Goal: Task Accomplishment & Management: Use online tool/utility

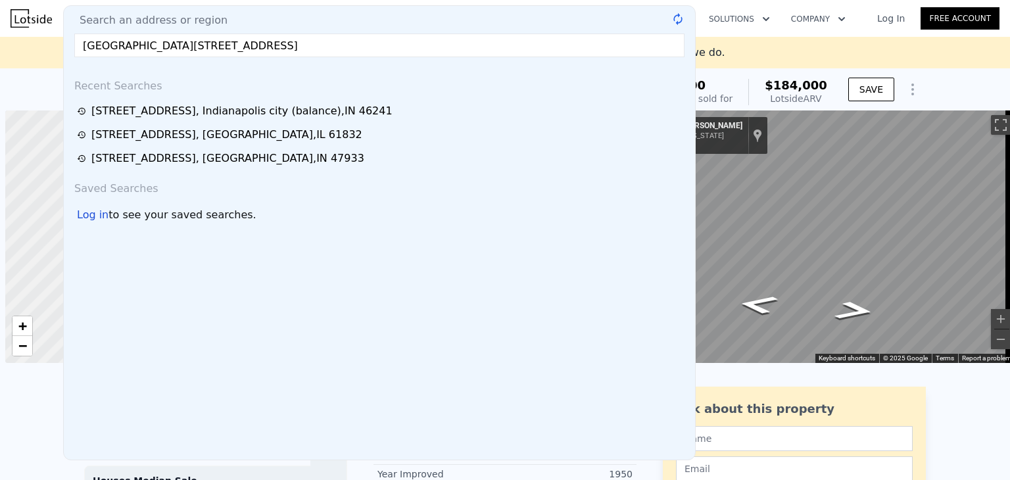
scroll to position [0, 5]
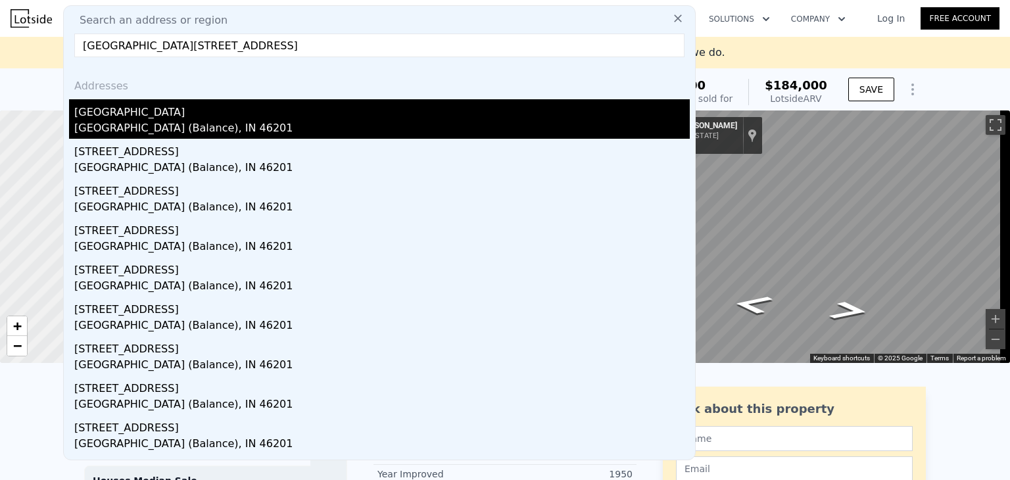
type input "[GEOGRAPHIC_DATA][STREET_ADDRESS]"
click at [144, 124] on div "[GEOGRAPHIC_DATA] (Balance), IN 46201" at bounding box center [381, 129] width 615 height 18
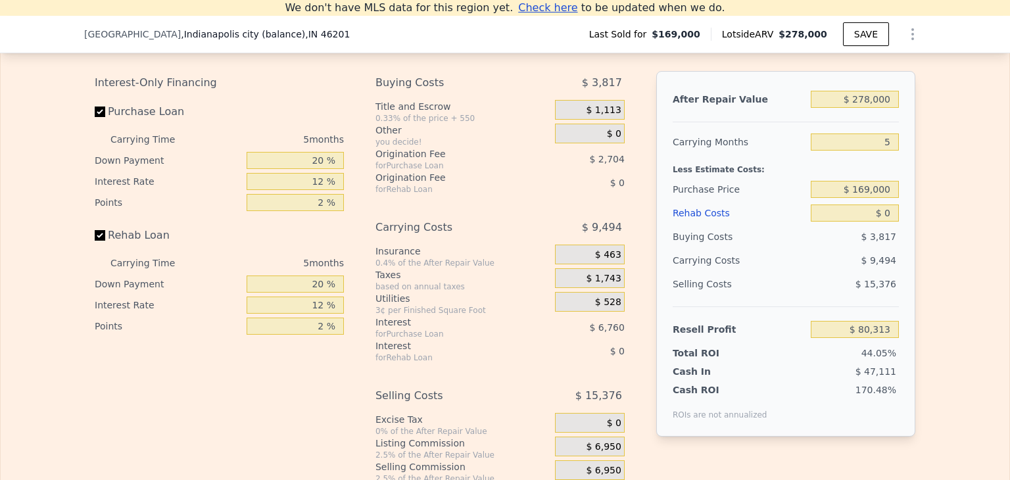
scroll to position [1978, 0]
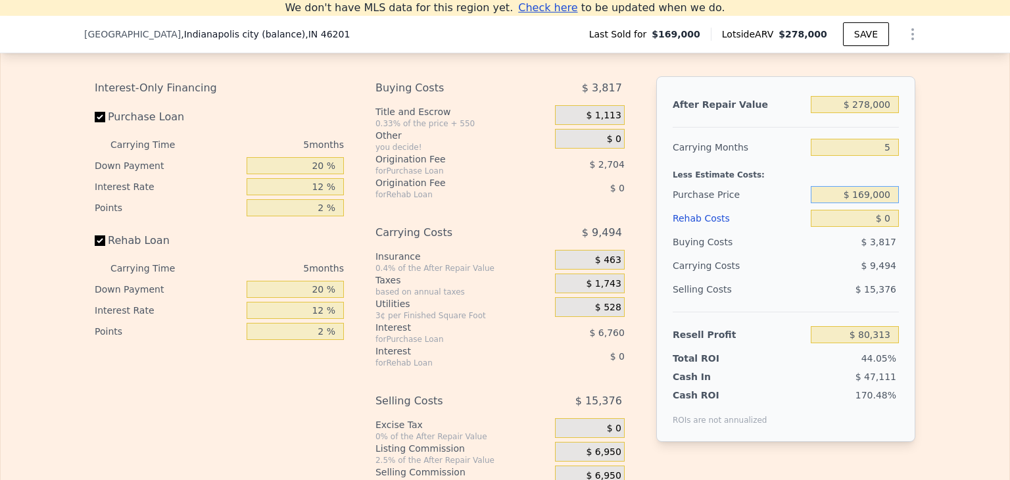
click at [872, 203] on input "$ 169,000" at bounding box center [854, 194] width 88 height 17
type input "$ 150,000"
click at [901, 252] on div "After Repair Value $ 278,000 Carrying Months 5 Less Estimate Costs: Purchase Pr…" at bounding box center [785, 258] width 259 height 365
type input "$ 100,440"
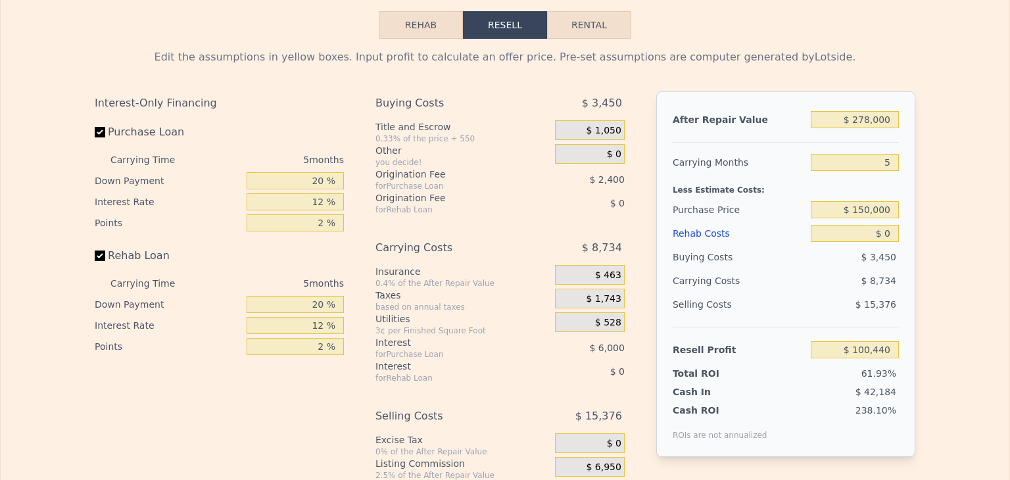
scroll to position [0, 0]
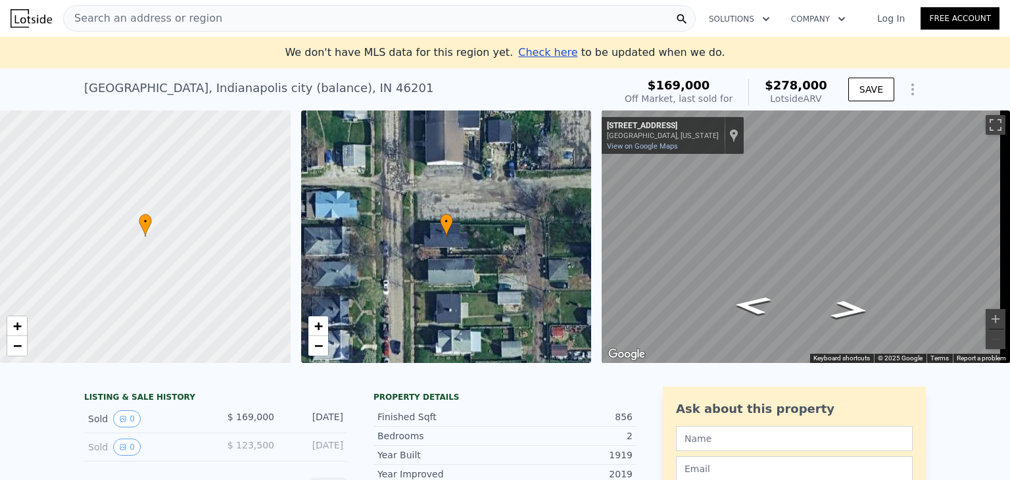
click at [231, 14] on div "Search an address or region" at bounding box center [379, 18] width 632 height 26
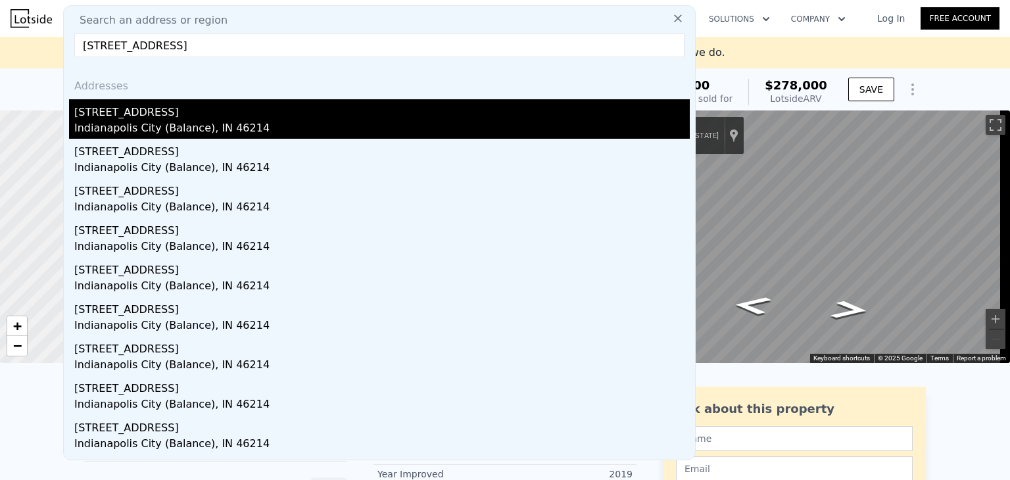
type input "[STREET_ADDRESS]"
click at [154, 112] on div "[STREET_ADDRESS]" at bounding box center [381, 109] width 615 height 21
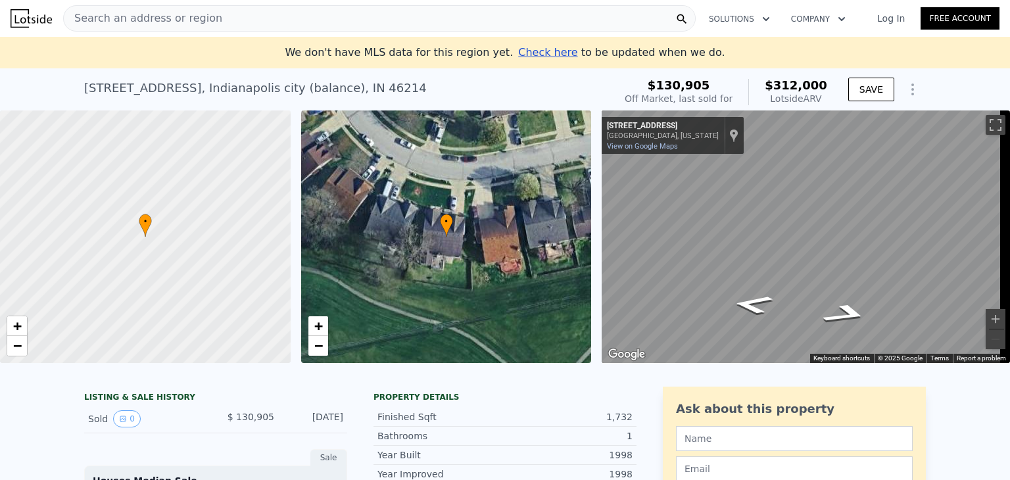
click at [179, 20] on span "Search an address or region" at bounding box center [143, 19] width 158 height 16
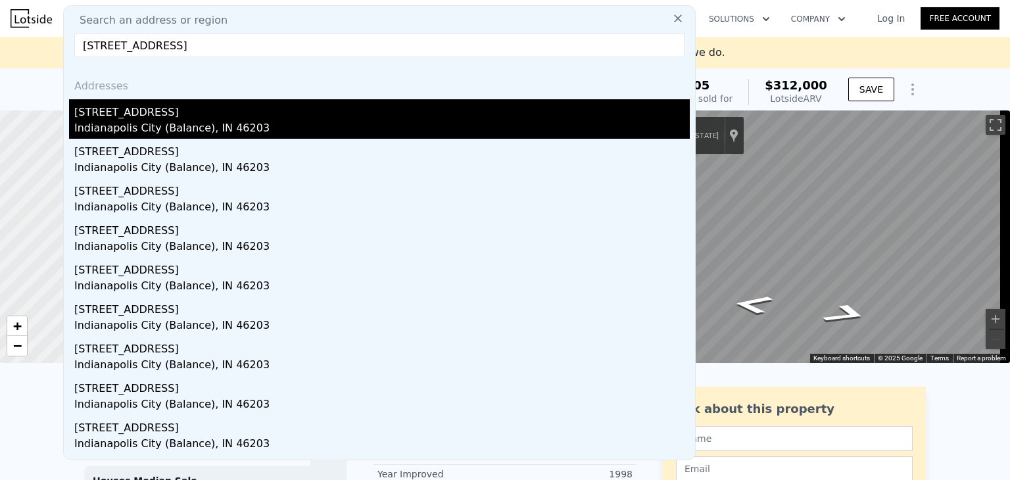
type input "[STREET_ADDRESS]"
click at [101, 132] on div "Indianapolis City (Balance), IN 46203" at bounding box center [381, 129] width 615 height 18
